Goal: Transaction & Acquisition: Purchase product/service

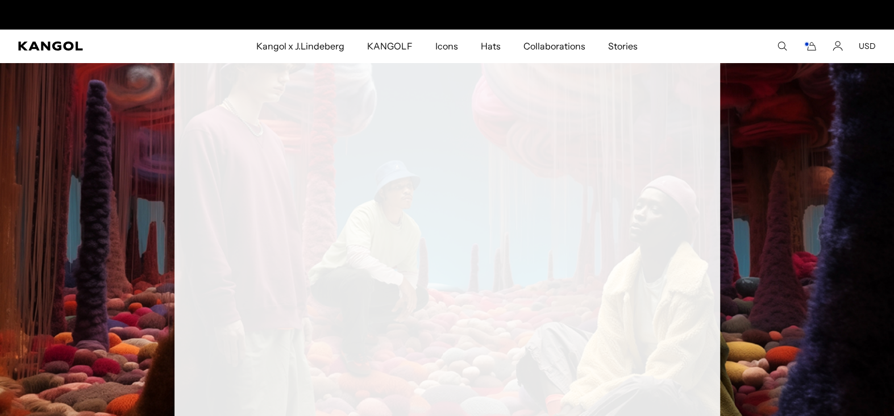
scroll to position [0, 234]
click at [780, 43] on icon "Search here" at bounding box center [782, 46] width 10 height 10
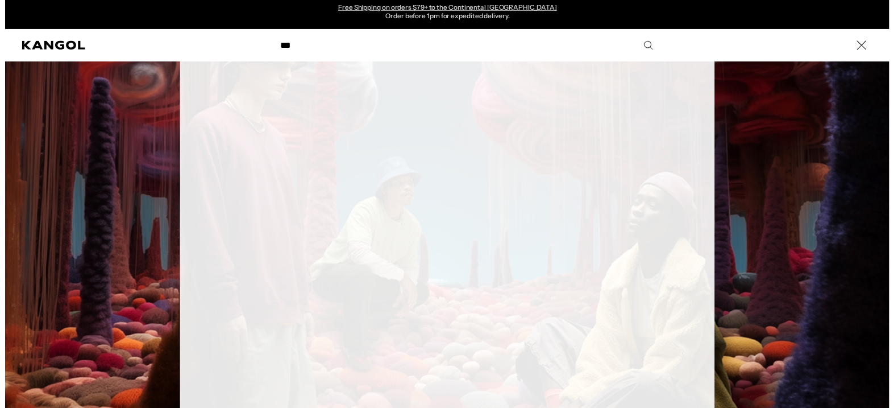
scroll to position [0, 0]
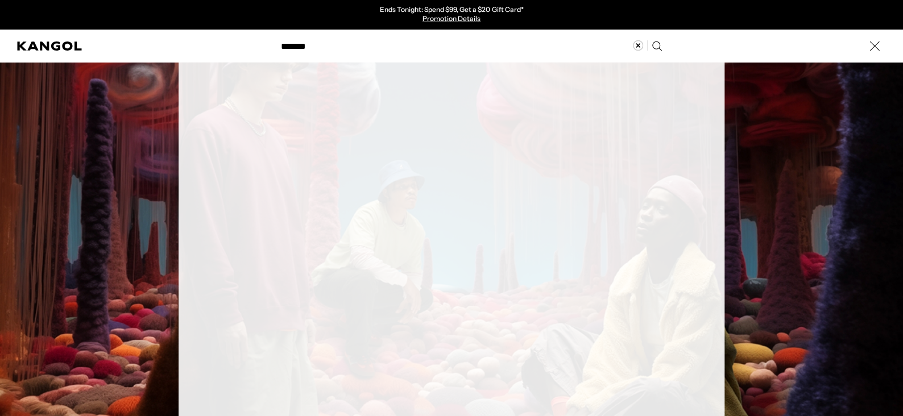
click at [652, 47] on use "Search here" at bounding box center [656, 45] width 9 height 9
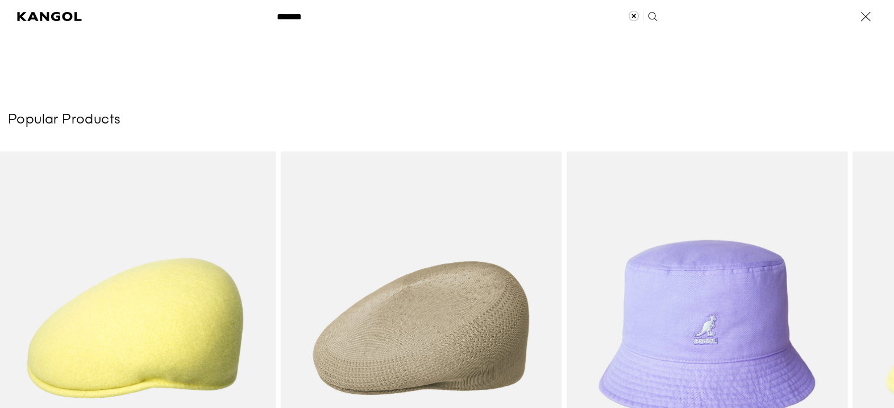
scroll to position [0, 234]
click at [295, 11] on label "Search here" at bounding box center [309, 11] width 51 height 0
click at [295, 15] on input "*******" at bounding box center [466, 16] width 393 height 28
click at [296, 11] on label "Search here" at bounding box center [309, 11] width 51 height 0
click at [296, 15] on input "*******" at bounding box center [466, 16] width 393 height 28
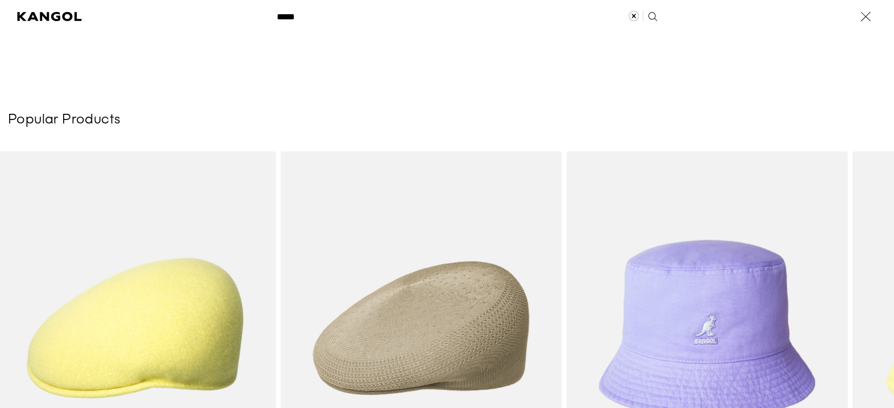
scroll to position [0, 0]
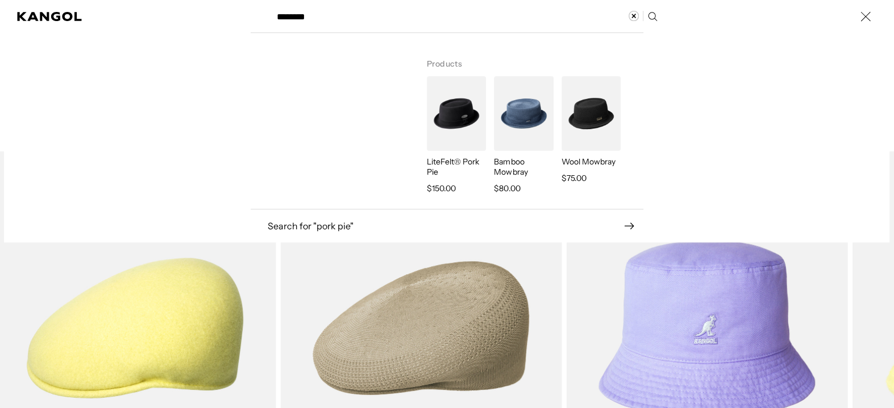
type input "********"
click at [465, 121] on img "Search here" at bounding box center [456, 113] width 59 height 74
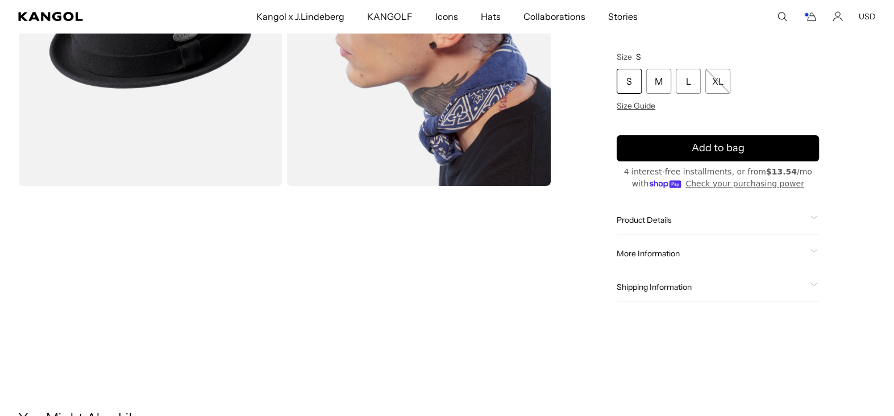
scroll to position [0, 234]
click at [689, 78] on div "L" at bounding box center [688, 81] width 25 height 25
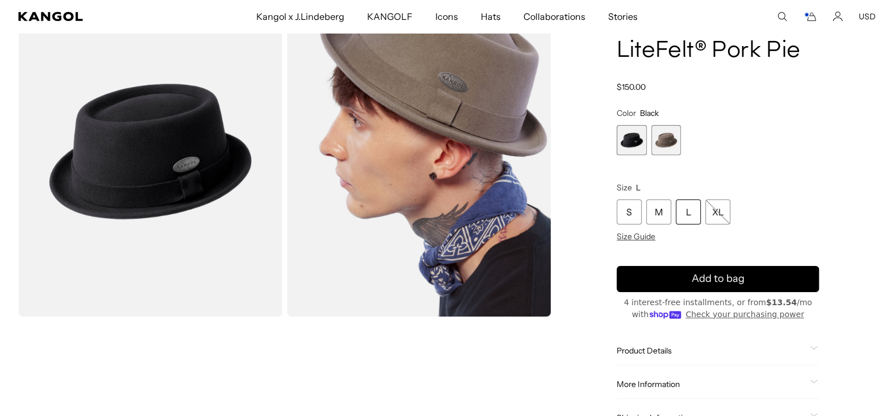
scroll to position [57, 0]
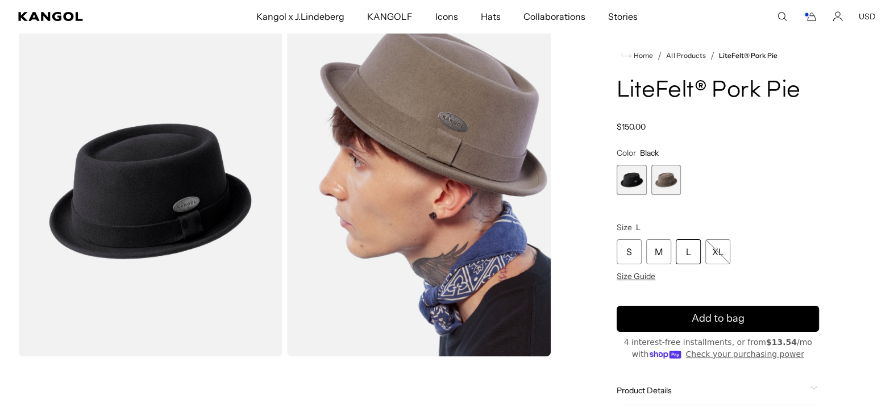
click at [629, 183] on span "1 of 2" at bounding box center [632, 180] width 30 height 30
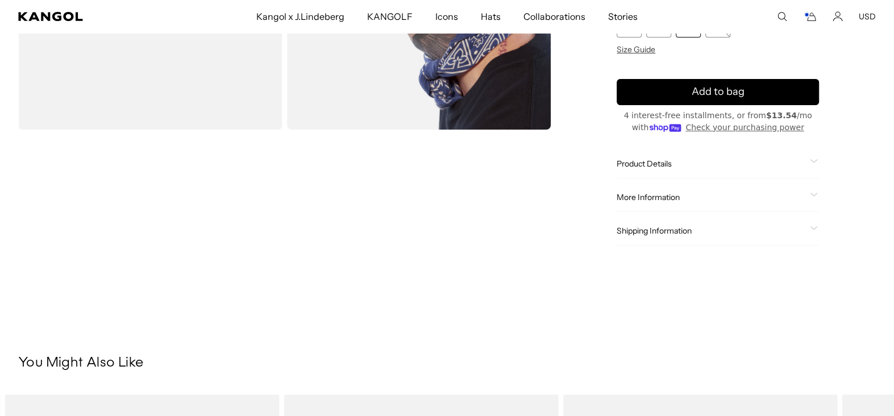
scroll to position [0, 234]
click at [660, 195] on span "More Information" at bounding box center [711, 197] width 189 height 10
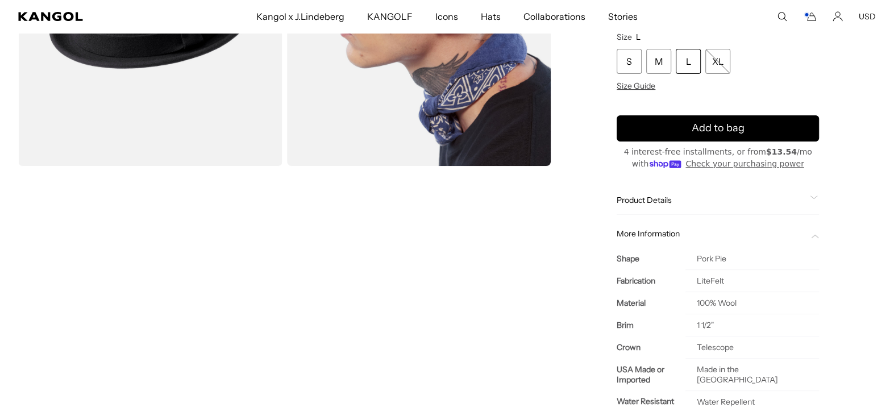
scroll to position [227, 0]
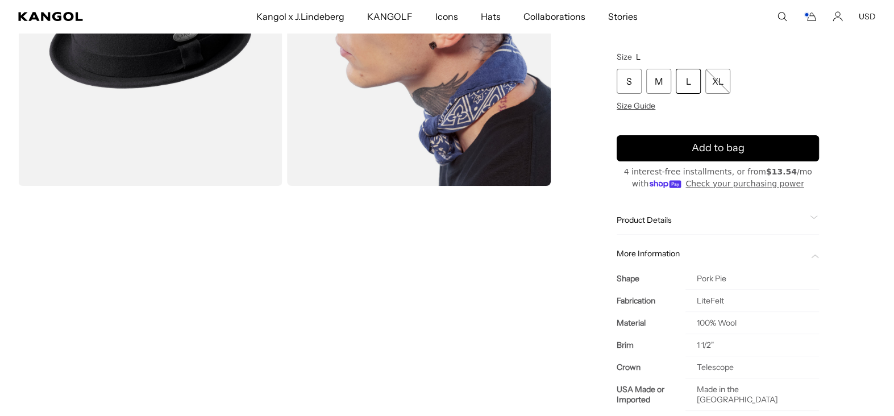
click at [655, 217] on span "Product Details" at bounding box center [711, 220] width 189 height 10
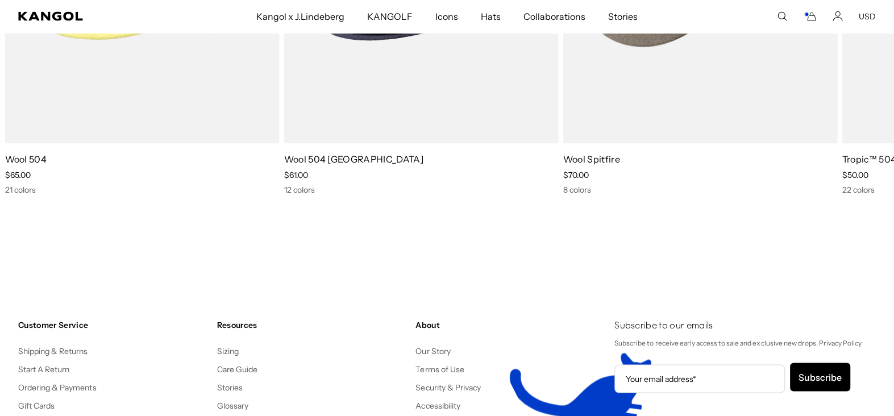
scroll to position [1819, 0]
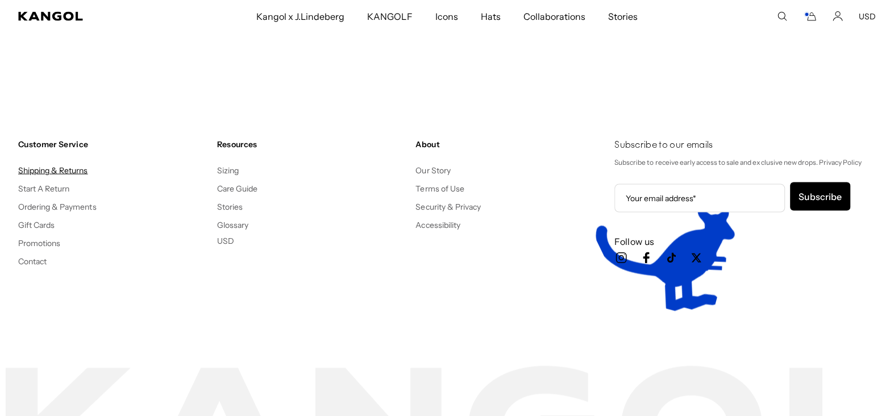
click at [59, 165] on link "Shipping & Returns" at bounding box center [53, 170] width 70 height 10
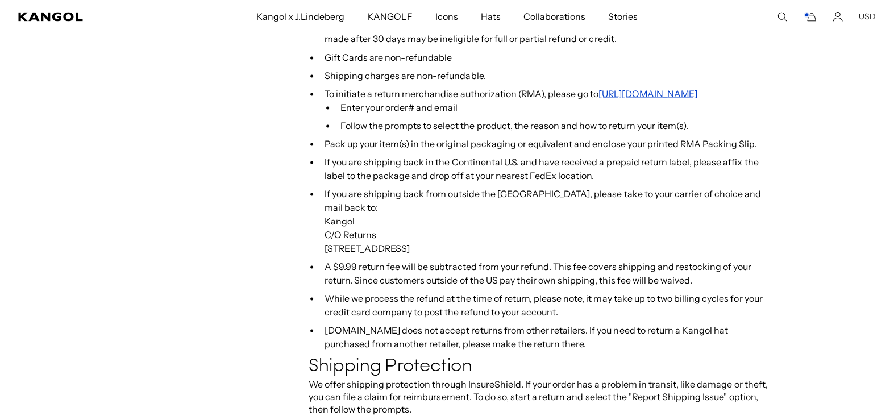
scroll to position [0, 234]
